Goal: Contribute content

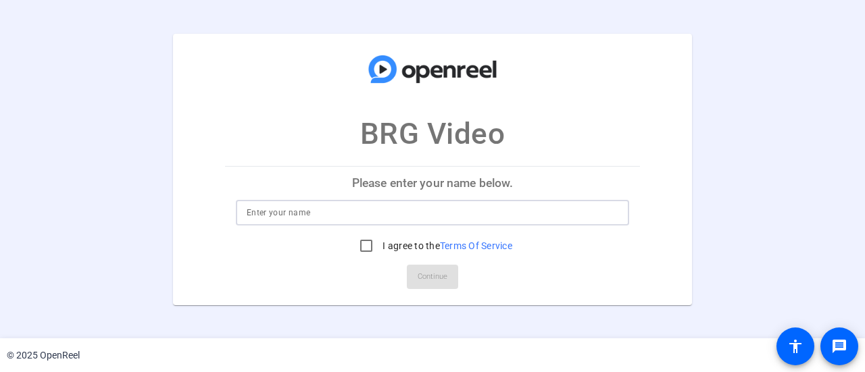
click at [400, 217] on input at bounding box center [433, 213] width 372 height 16
type input "[PERSON_NAME]"
click at [364, 243] on input "I agree to the Terms Of Service" at bounding box center [366, 245] width 27 height 27
checkbox input "true"
click at [421, 276] on span "Continue" at bounding box center [433, 277] width 30 height 20
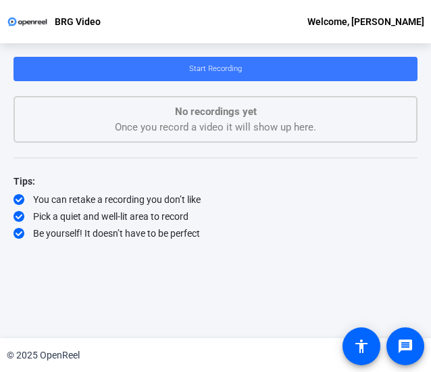
click at [280, 216] on div "Pick a quiet and well-lit area to record" at bounding box center [216, 216] width 404 height 14
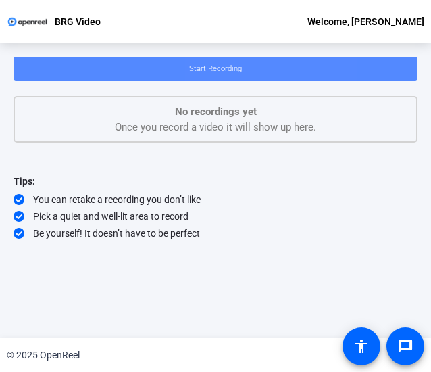
click at [266, 64] on span at bounding box center [216, 69] width 404 height 32
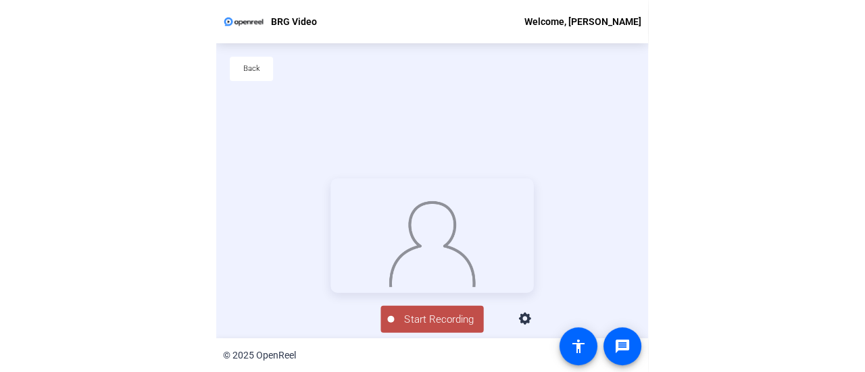
scroll to position [65, 0]
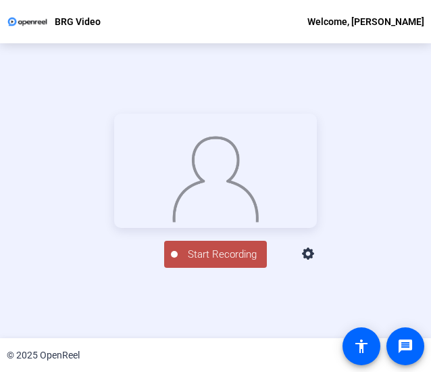
click at [224, 262] on span "Start Recording" at bounding box center [222, 255] width 89 height 16
click at [224, 256] on div "Stop Recording" at bounding box center [223, 249] width 68 height 16
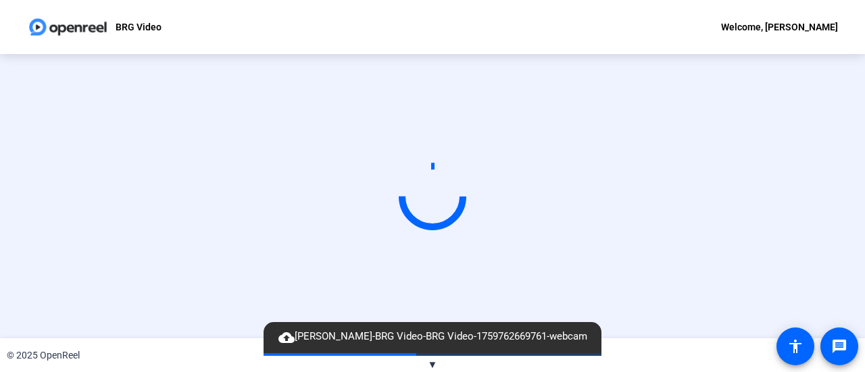
scroll to position [0, 0]
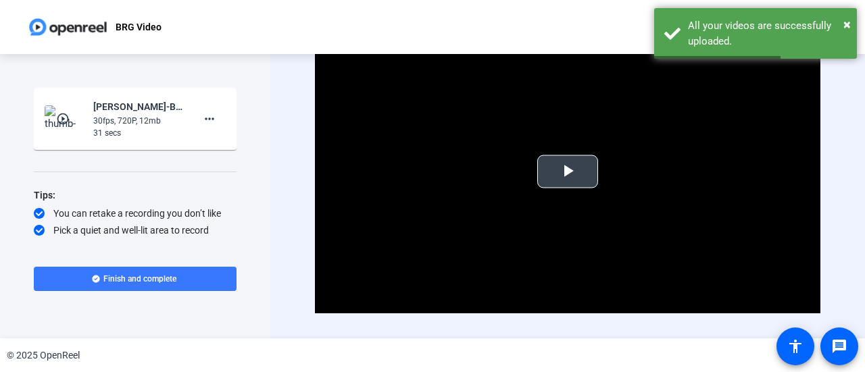
click at [568, 172] on span "Video Player" at bounding box center [568, 172] width 0 height 0
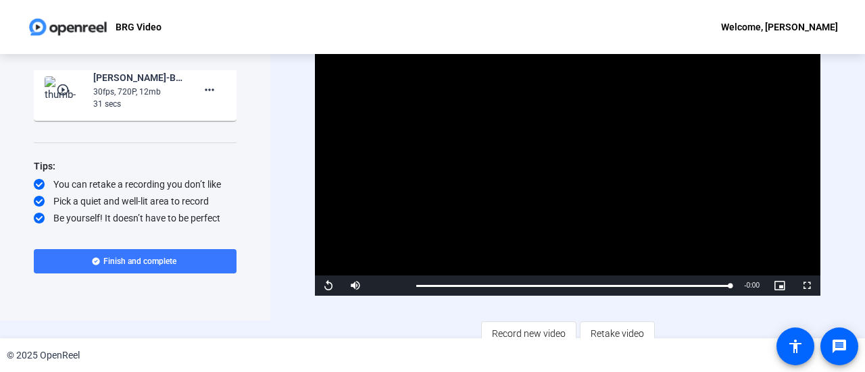
scroll to position [27, 0]
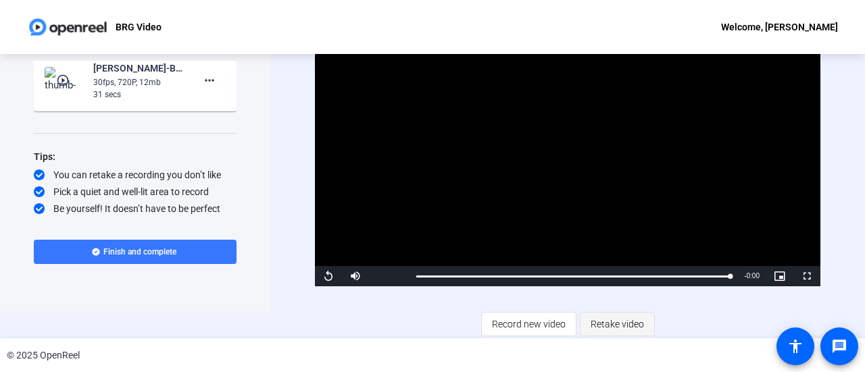
click at [601, 320] on span "Retake video" at bounding box center [617, 325] width 53 height 26
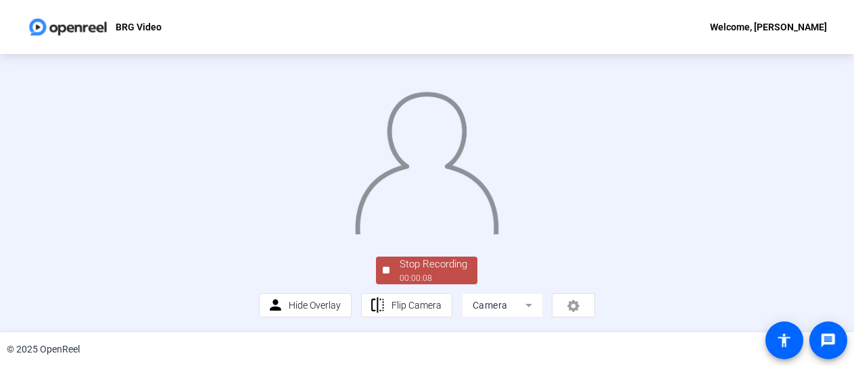
scroll to position [115, 0]
click at [416, 274] on div "00:00:09" at bounding box center [433, 278] width 68 height 12
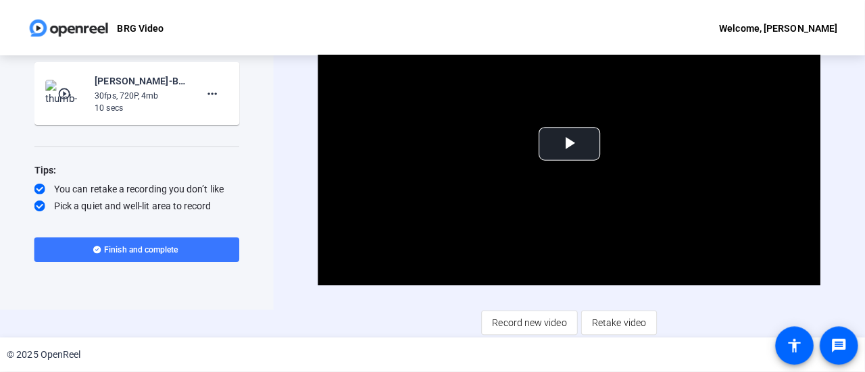
scroll to position [27, 0]
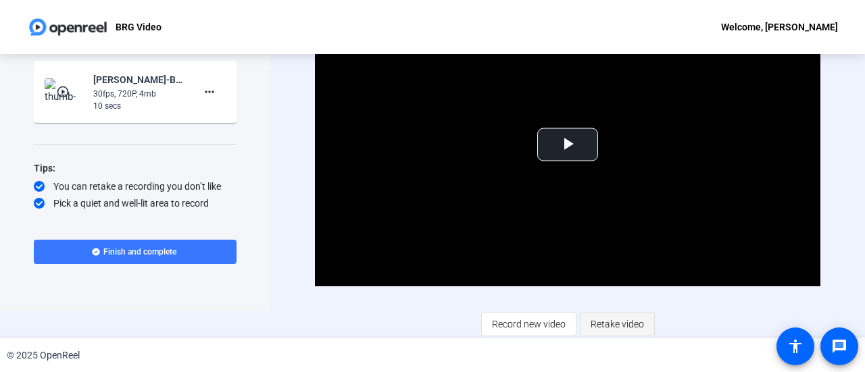
click at [591, 316] on span "Retake video" at bounding box center [617, 325] width 53 height 26
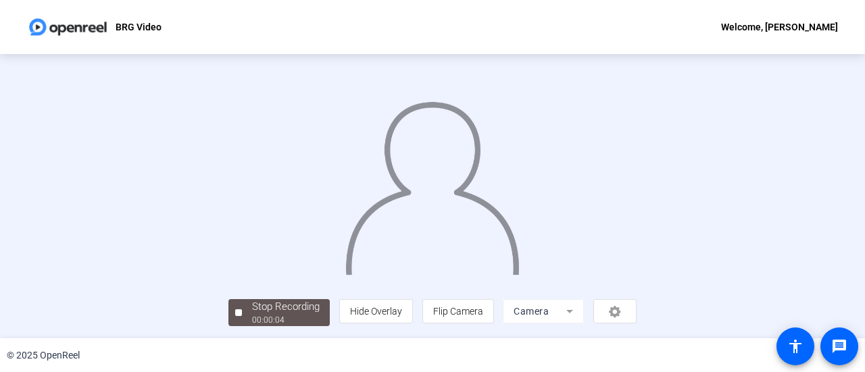
scroll to position [95, 0]
click at [252, 313] on div "Stop Recording" at bounding box center [286, 307] width 68 height 16
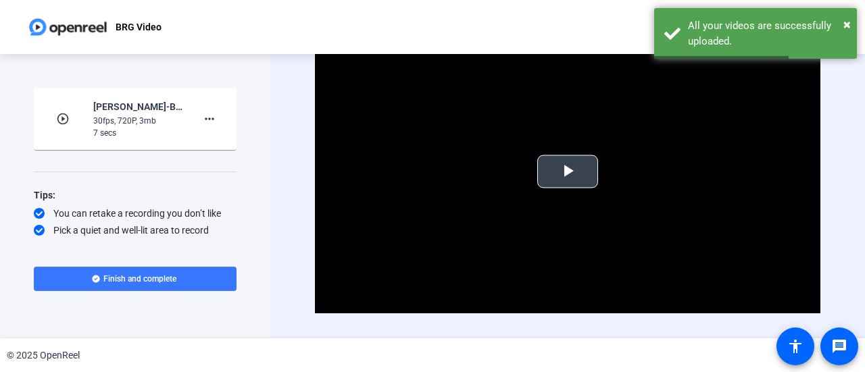
scroll to position [27, 0]
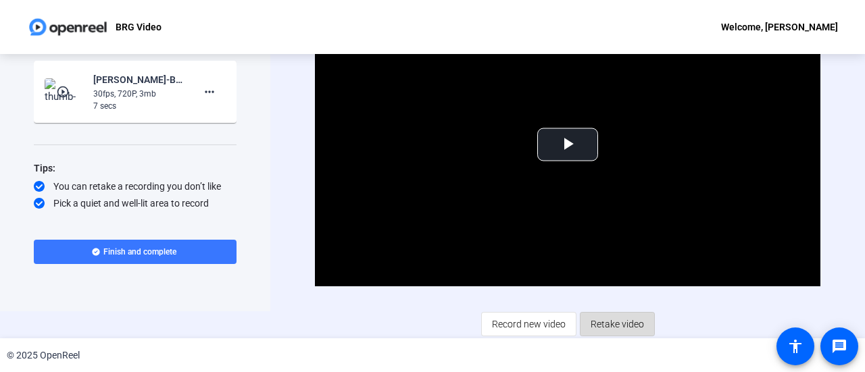
click at [626, 317] on span "Retake video" at bounding box center [617, 325] width 53 height 26
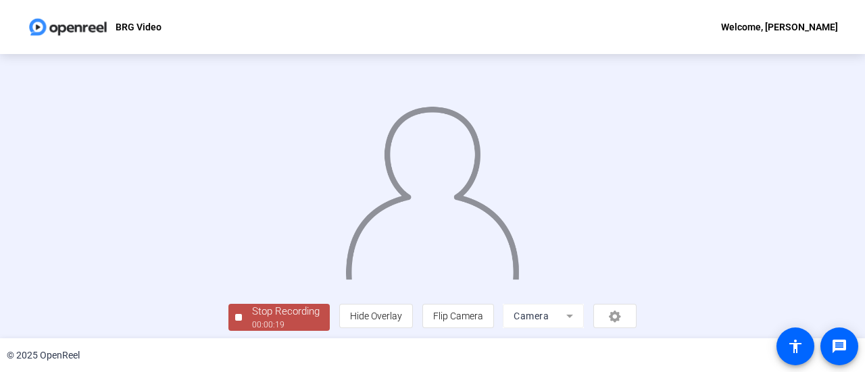
click at [799, 149] on div "Stop Recording 00:00:19 person Hide Overlay flip Flip Camera Camera" at bounding box center [432, 196] width 865 height 285
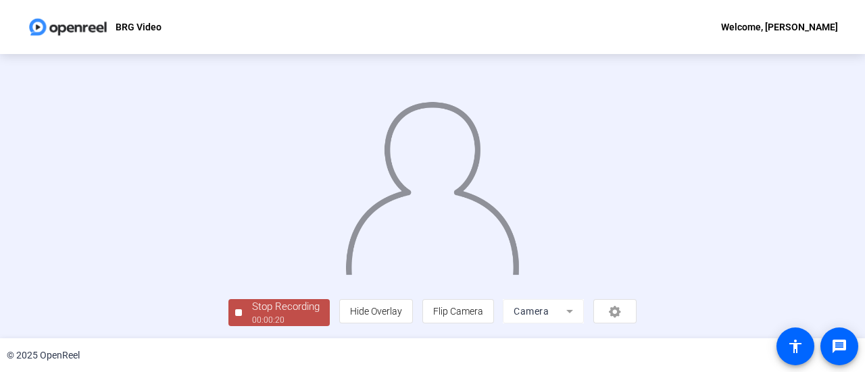
scroll to position [95, 0]
click at [252, 312] on div "Stop Recording" at bounding box center [286, 307] width 68 height 16
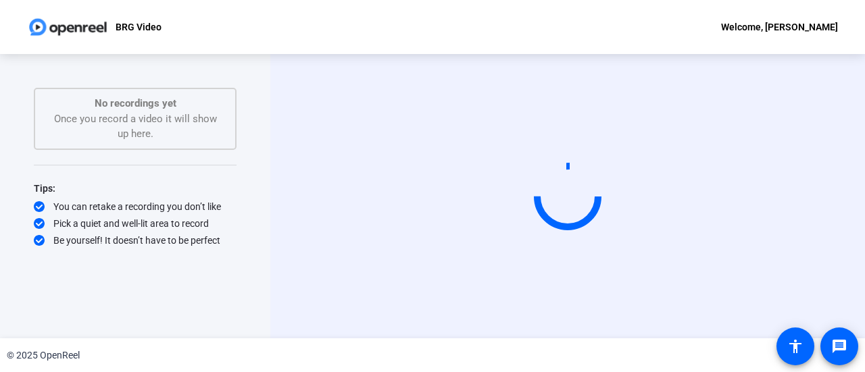
scroll to position [0, 0]
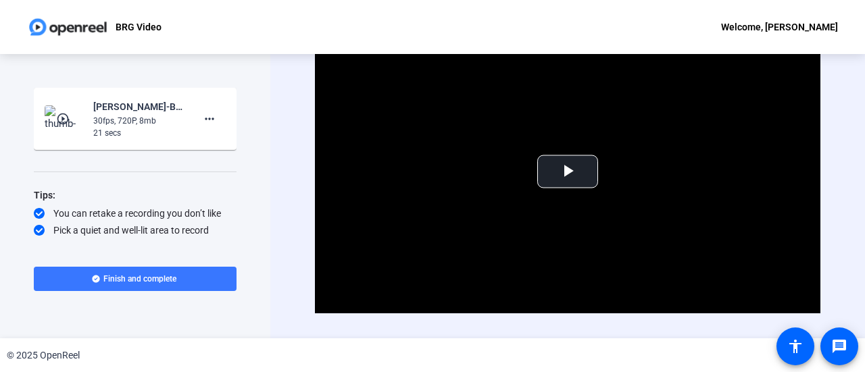
click at [839, 213] on div "Video Player is loading. Play Video Play Mute Current Time 0:00 / Duration 0:21…" at bounding box center [567, 196] width 595 height 285
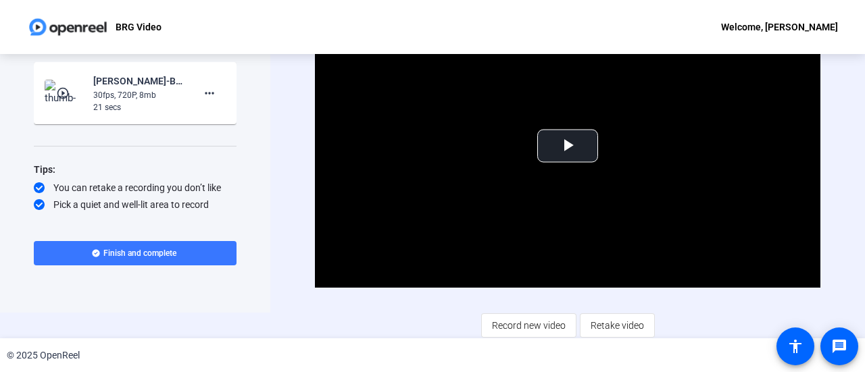
scroll to position [27, 0]
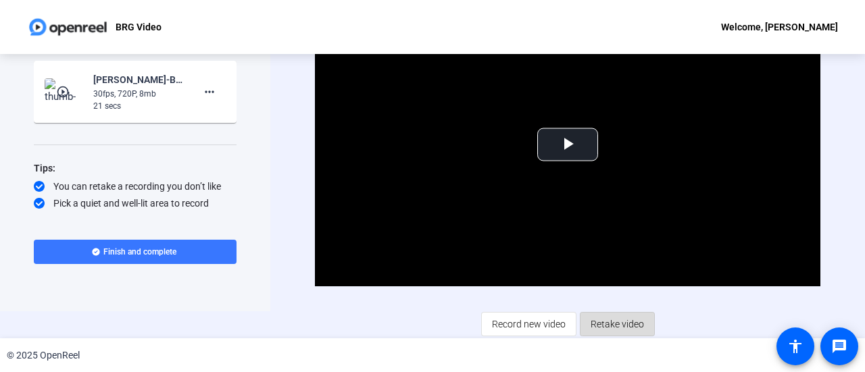
click at [619, 321] on span "Retake video" at bounding box center [617, 325] width 53 height 26
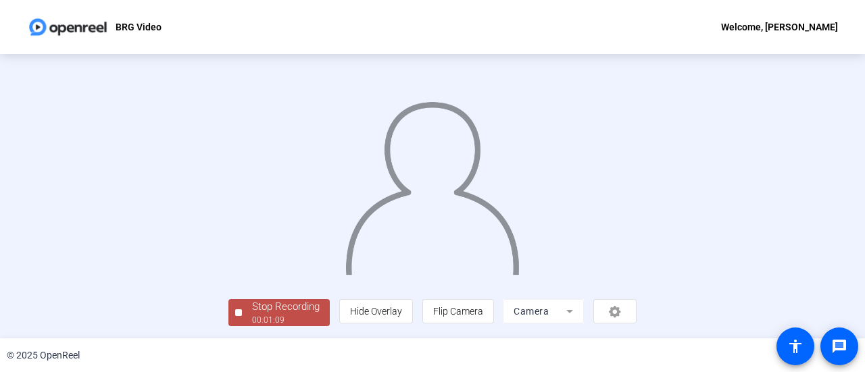
scroll to position [95, 0]
click at [252, 318] on div "00:01:10" at bounding box center [286, 320] width 68 height 12
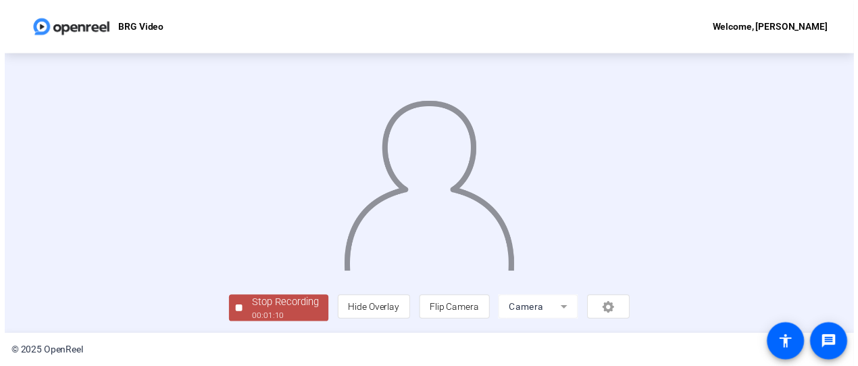
scroll to position [0, 0]
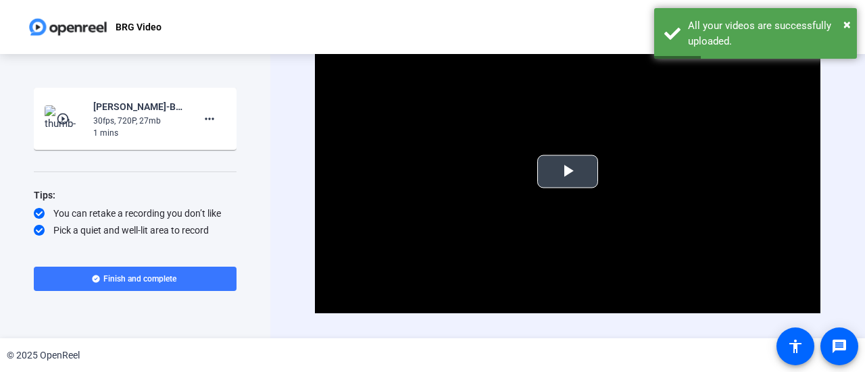
click at [568, 172] on span "Video Player" at bounding box center [568, 172] width 0 height 0
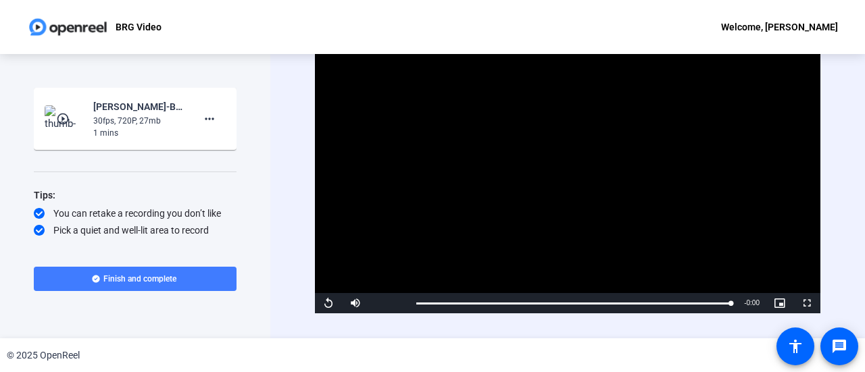
click at [154, 276] on span "Finish and complete" at bounding box center [139, 279] width 73 height 11
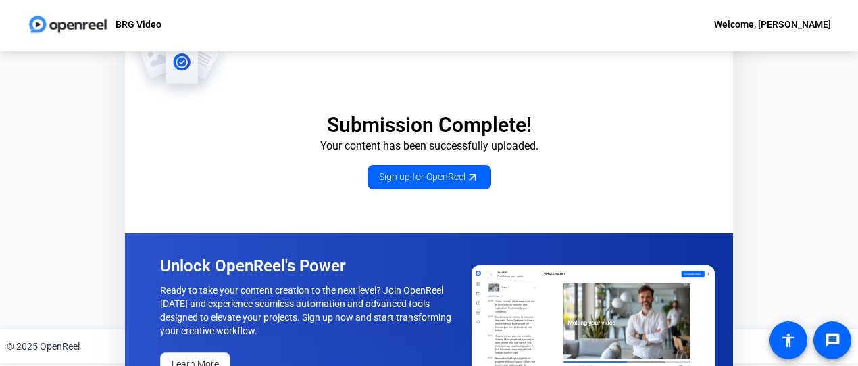
scroll to position [43, 0]
